Goal: Task Accomplishment & Management: Manage account settings

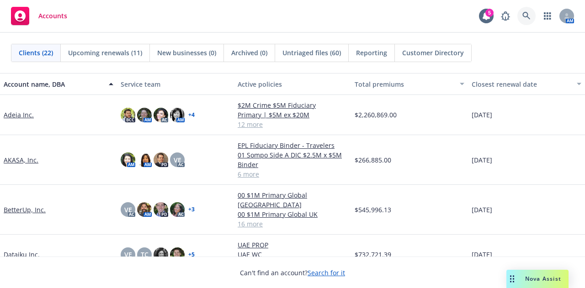
click at [524, 23] on link at bounding box center [526, 16] width 18 height 18
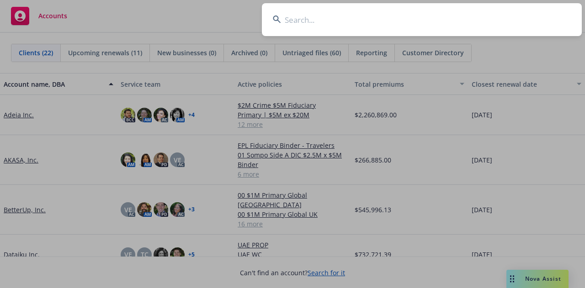
click at [524, 23] on input at bounding box center [422, 19] width 320 height 33
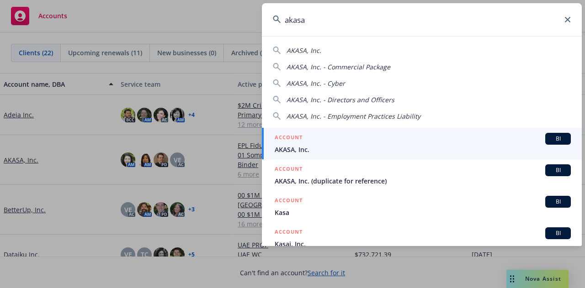
type input "akasa"
click at [409, 148] on span "AKASA, Inc." at bounding box center [423, 150] width 296 height 10
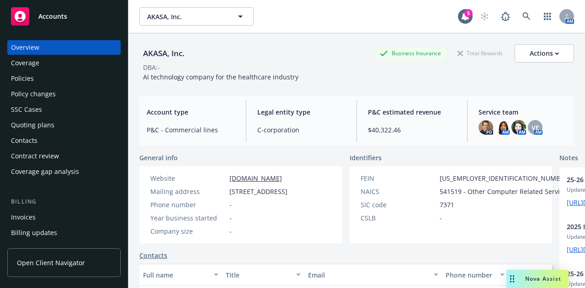
click at [78, 82] on div "Policies" at bounding box center [64, 78] width 106 height 15
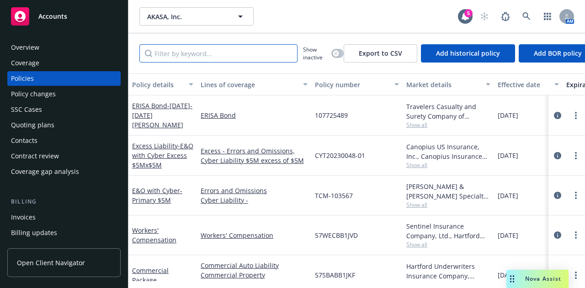
click at [217, 51] on input "Filter by keyword..." at bounding box center [218, 53] width 158 height 18
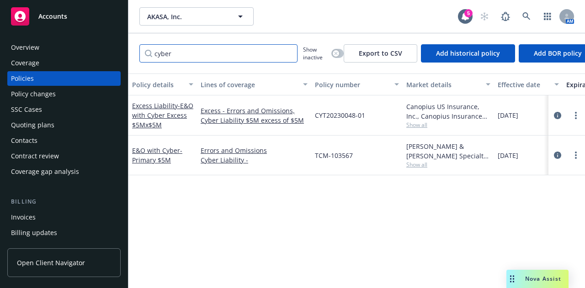
type input "cyber"
click at [420, 165] on span "Show all" at bounding box center [448, 165] width 84 height 8
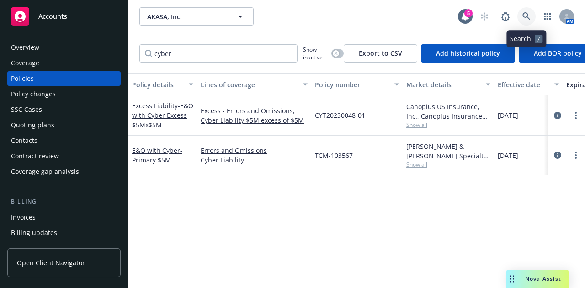
click at [533, 15] on link at bounding box center [526, 16] width 18 height 18
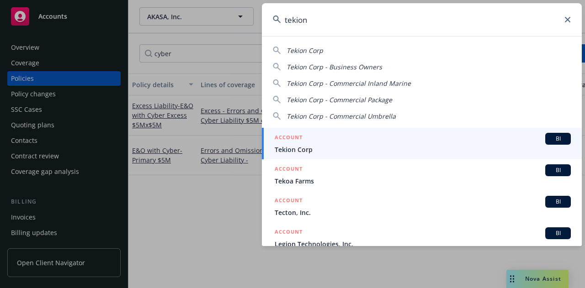
type input "tekion"
click at [345, 154] on span "Tekion Corp" at bounding box center [423, 150] width 296 height 10
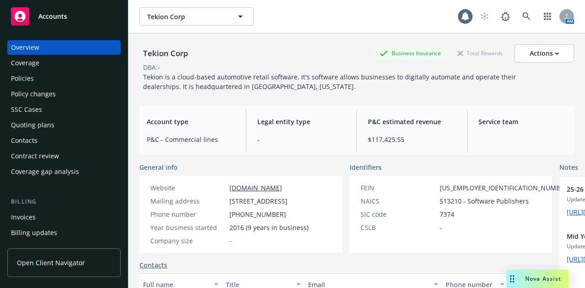
click at [56, 75] on div "Policies" at bounding box center [64, 78] width 106 height 15
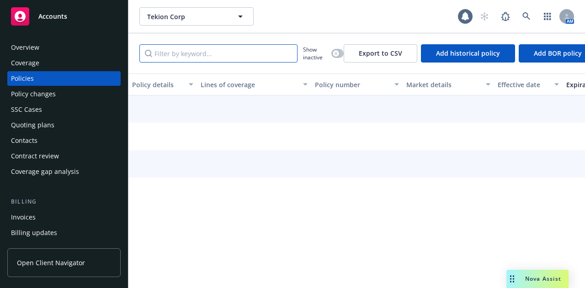
click at [181, 53] on input "Filter by keyword..." at bounding box center [218, 53] width 158 height 18
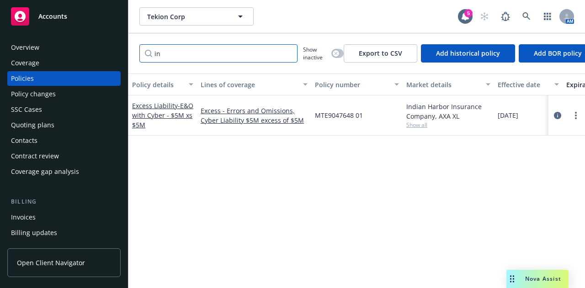
type input "i"
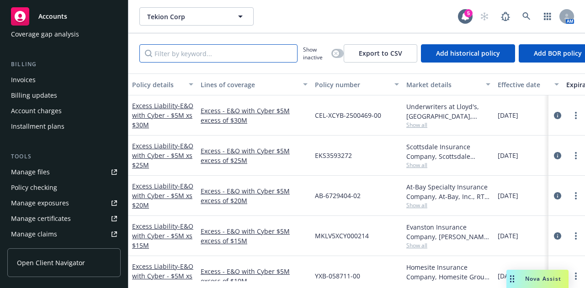
scroll to position [143, 0]
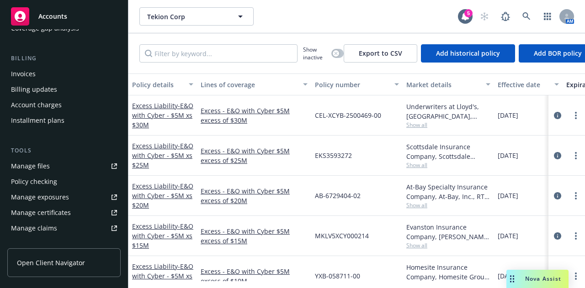
click at [56, 170] on link "Manage files" at bounding box center [63, 166] width 113 height 15
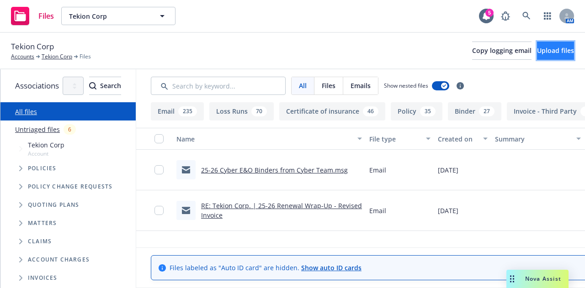
click at [551, 53] on span "Upload files" at bounding box center [555, 50] width 37 height 9
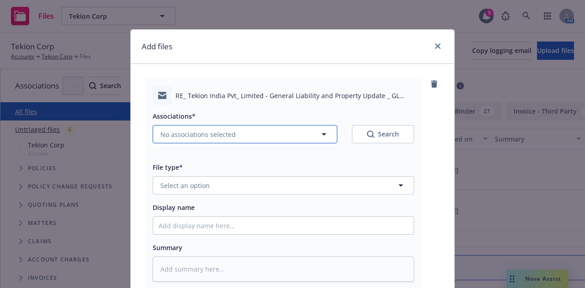
click at [314, 130] on button "No associations selected" at bounding box center [245, 134] width 185 height 18
type textarea "x"
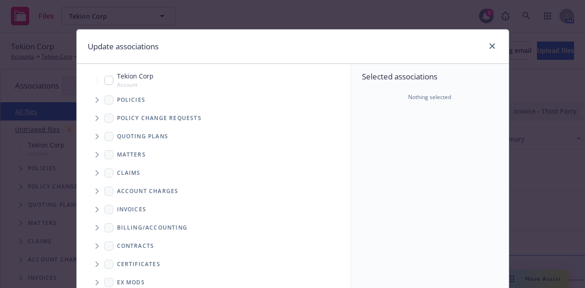
click at [108, 81] on input "Tree Example" at bounding box center [108, 80] width 9 height 9
checkbox input "true"
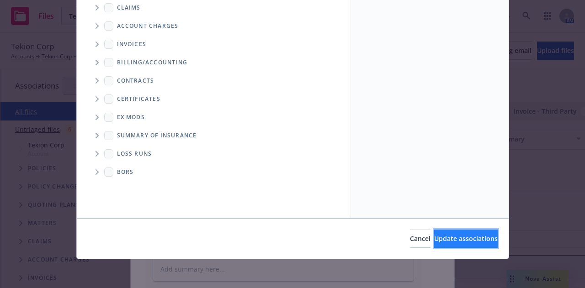
click at [472, 237] on span "Update associations" at bounding box center [466, 238] width 64 height 9
type textarea "x"
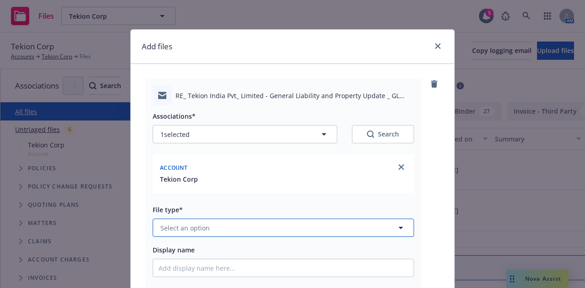
click at [297, 222] on button "Select an option" at bounding box center [283, 228] width 261 height 18
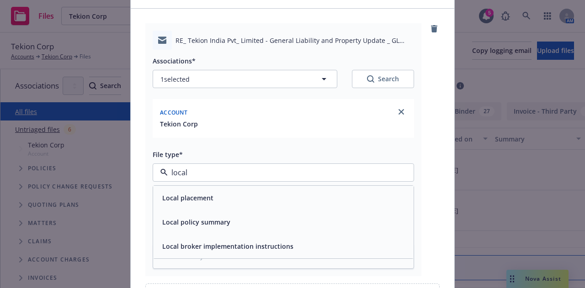
scroll to position [56, 0]
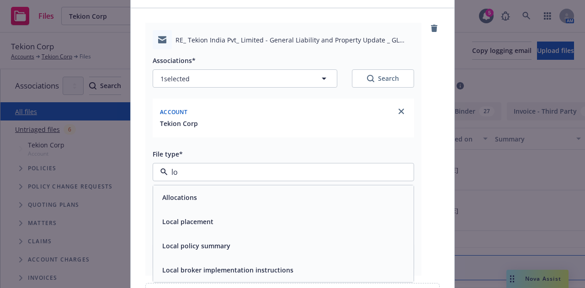
type input "l"
type input "bill"
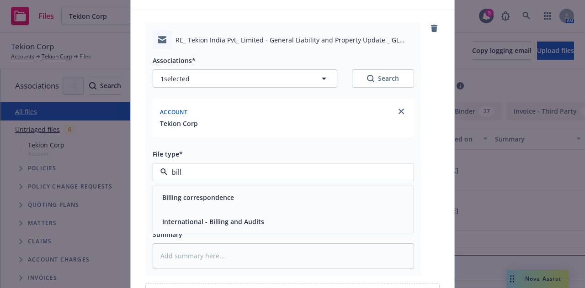
click at [247, 226] on span "International - Billing and Audits" at bounding box center [213, 222] width 102 height 10
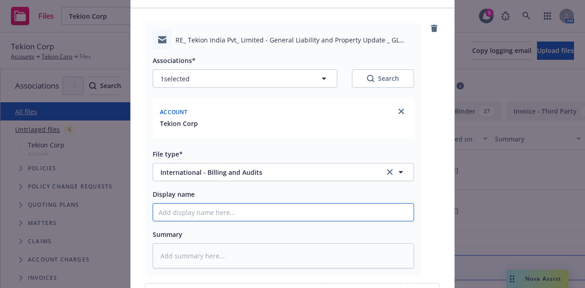
click at [256, 218] on input "Display name" at bounding box center [283, 212] width 260 height 17
type textarea "x"
type input "25-"
type textarea "x"
type input "25-2"
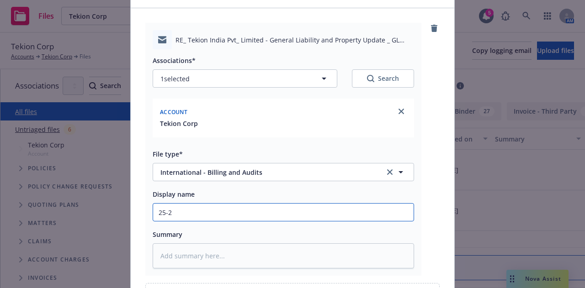
type textarea "x"
type input "25-26"
type textarea "x"
type input "25-26"
type textarea "x"
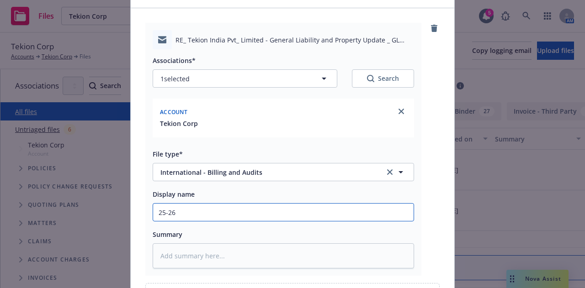
type input "25-26 I"
type textarea "x"
type input "25-26 Ind"
type textarea "x"
type input "25-26 Indi"
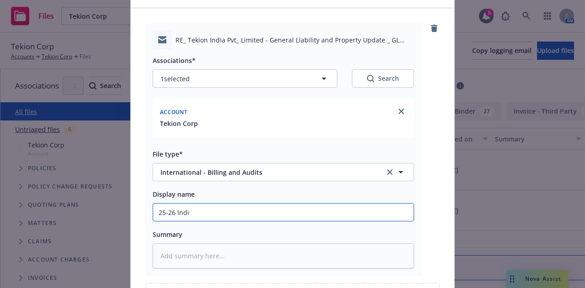
type textarea "x"
type input "25-26 India"
type textarea "x"
type input "25-26 India Fo"
type textarea "x"
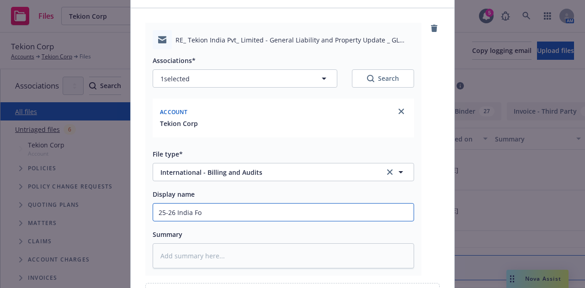
type input "25-26 India For"
type textarea "x"
type input "25-26 India Fore"
type textarea "x"
type input "25-26 India Forei"
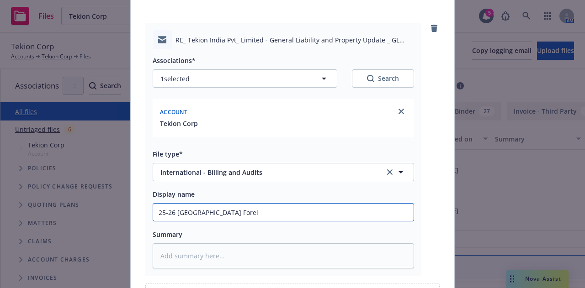
type textarea "x"
type input "25-26 India Foreign"
type textarea "x"
type input "25-26 India Foreign"
type textarea "x"
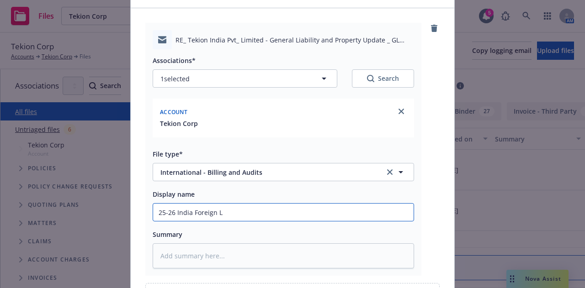
type input "25-26 India Foreign Lo"
type textarea "x"
type input "25-26 India Foreign Loca"
type textarea "x"
type input "25-26 India Foreign Local"
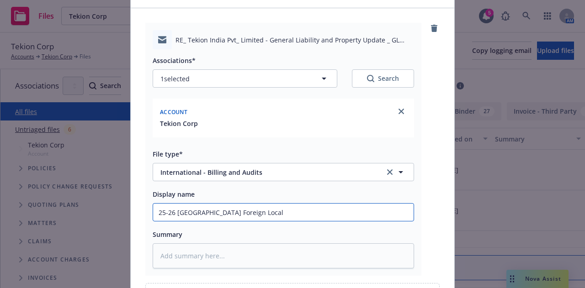
type textarea "x"
type input "25-26 India Foreign Local I"
type textarea "x"
type input "25-26 India Foreign Local In"
type textarea "x"
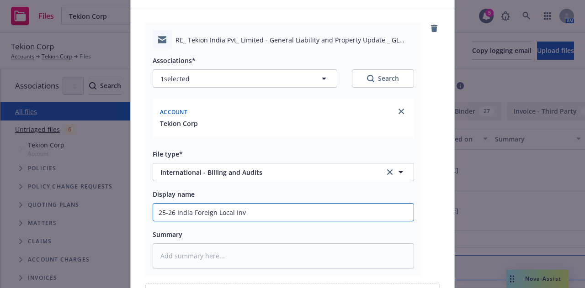
type input "25-26 India Foreign Local Invo"
type textarea "x"
type input "25-26 India Foreign Local Invoic"
type textarea "x"
type input "25-26 India Foreign Local Invoice"
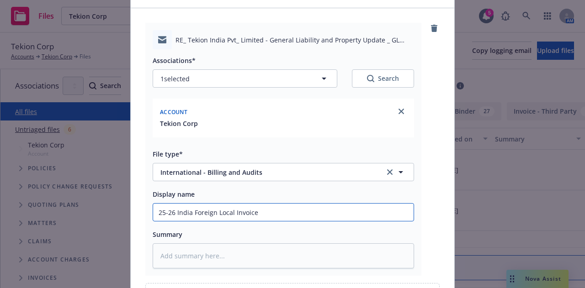
type textarea "x"
type input "25-26 India Foreign Local Invoice t"
type textarea "x"
type input "25-26 India Foreign Local Invoice to"
type textarea "x"
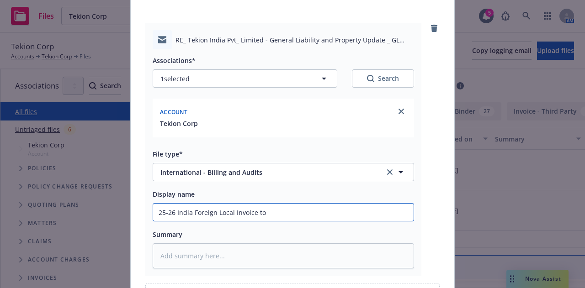
type input "25-26 India Foreign Local Invoice to I"
type textarea "x"
type input "25-26 India Foreign Local Invoice to In"
type textarea "x"
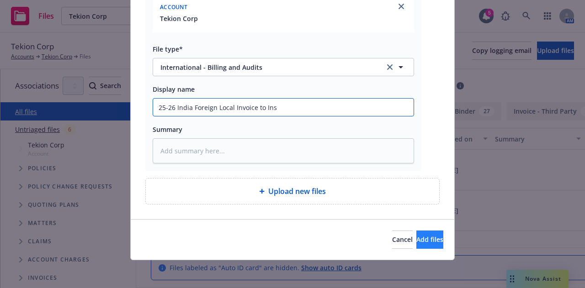
type input "25-26 India Foreign Local Invoice to Ins"
click at [416, 239] on button "Add files" at bounding box center [429, 240] width 27 height 18
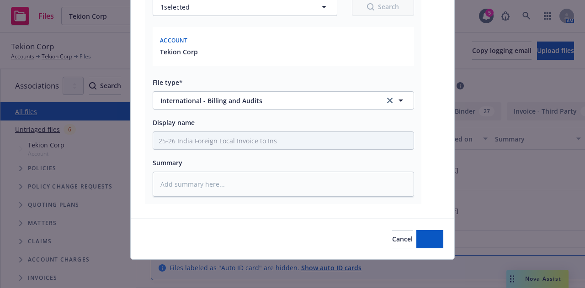
type textarea "x"
